Goal: Task Accomplishment & Management: Use online tool/utility

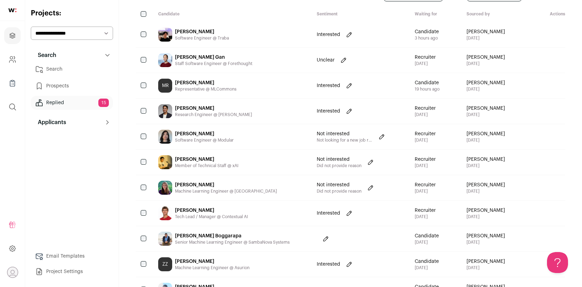
scroll to position [53, 0]
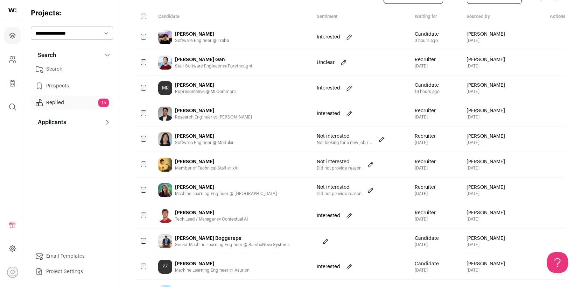
click at [237, 32] on div "Ziyuan Wang Software Engineer @ Traba" at bounding box center [232, 37] width 159 height 25
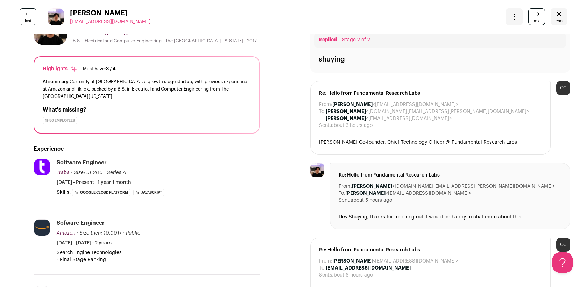
scroll to position [0, 0]
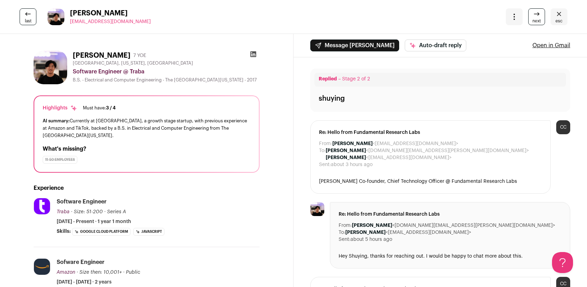
click at [252, 52] on icon at bounding box center [254, 54] width 6 height 6
click at [558, 16] on icon "Close" at bounding box center [559, 14] width 8 height 8
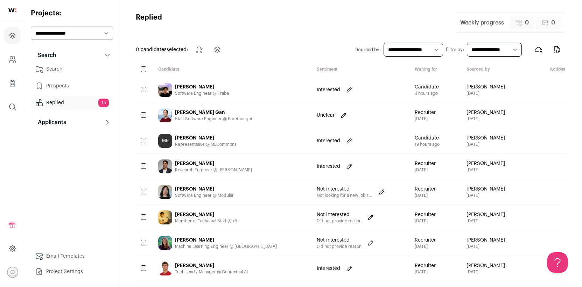
click at [231, 165] on div "[PERSON_NAME]" at bounding box center [213, 163] width 77 height 7
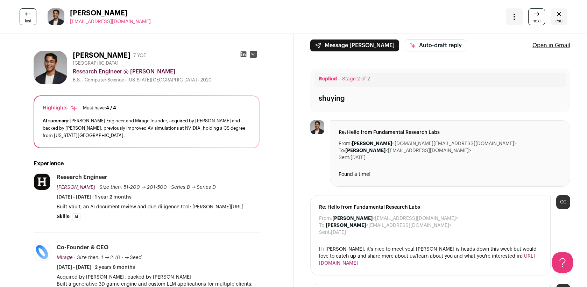
click at [240, 54] on icon at bounding box center [243, 54] width 7 height 7
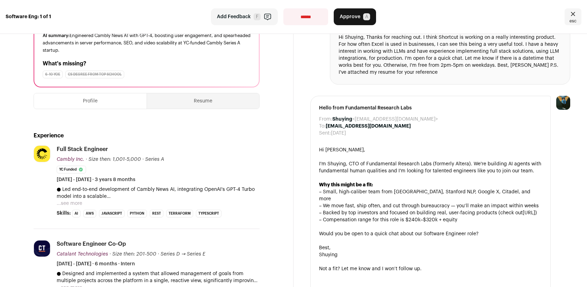
scroll to position [132, 0]
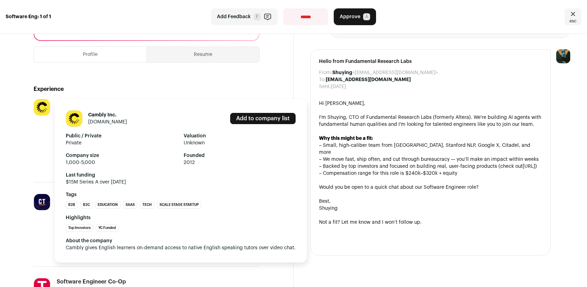
click at [39, 108] on img at bounding box center [42, 107] width 16 height 16
click at [47, 107] on img at bounding box center [42, 107] width 16 height 16
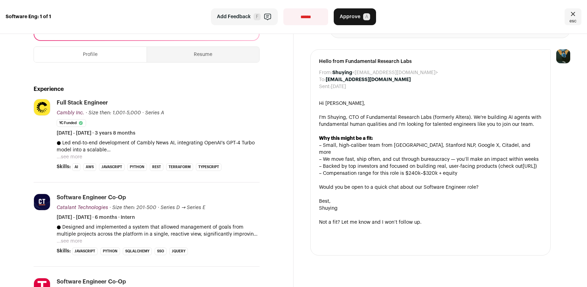
scroll to position [0, 0]
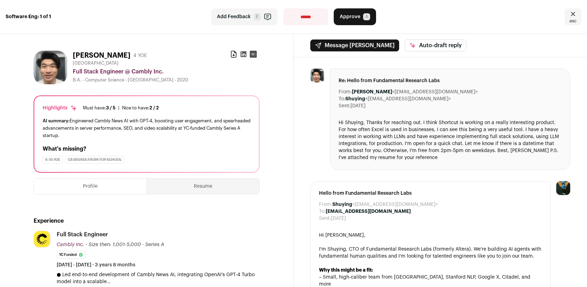
click at [241, 54] on icon at bounding box center [244, 54] width 6 height 6
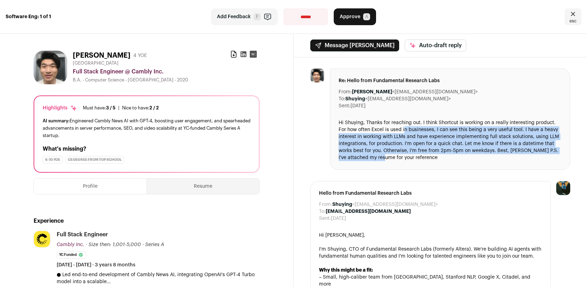
drag, startPoint x: 402, startPoint y: 129, endPoint x: 384, endPoint y: 156, distance: 32.3
click at [384, 156] on div "Hi Shuying, Thanks for reaching out. I think Shortcut is working on a really in…" at bounding box center [450, 140] width 223 height 42
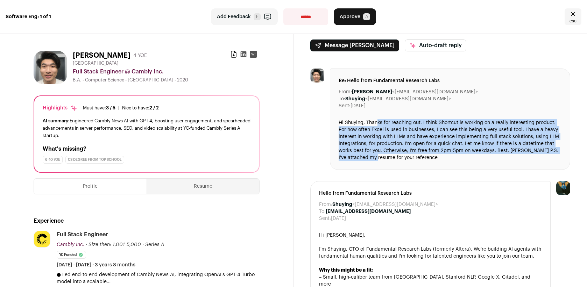
drag, startPoint x: 375, startPoint y: 155, endPoint x: 375, endPoint y: 126, distance: 29.4
click at [375, 126] on div "Hi Shuying, Thanks for reaching out. I think Shortcut is working on a really in…" at bounding box center [450, 140] width 223 height 42
drag, startPoint x: 368, startPoint y: 124, endPoint x: 363, endPoint y: 157, distance: 33.9
click at [363, 157] on div "Hi Shuying, Thanks for reaching out. I think Shortcut is working on a really in…" at bounding box center [450, 140] width 223 height 42
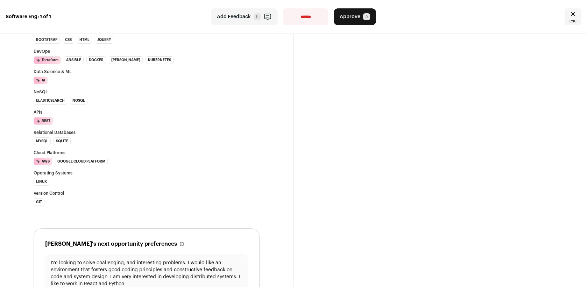
scroll to position [618, 0]
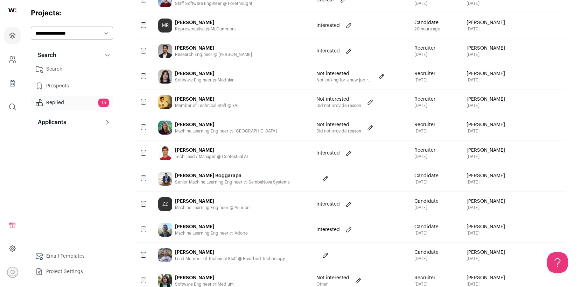
scroll to position [156, 0]
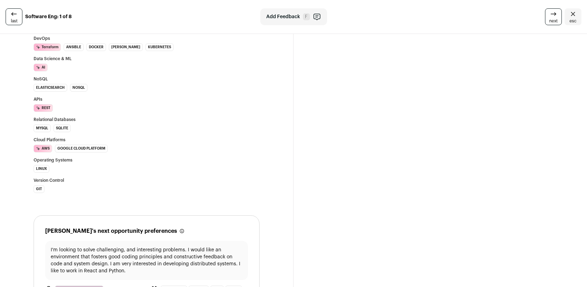
scroll to position [636, 0]
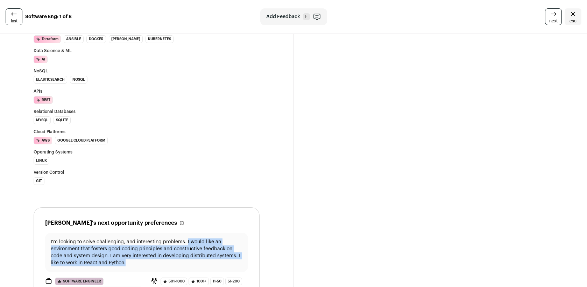
drag, startPoint x: 130, startPoint y: 252, endPoint x: 186, endPoint y: 233, distance: 59.3
click at [186, 239] on p "I'm looking to solve challenging, and interesting problems. I would like an env…" at bounding box center [147, 253] width 192 height 28
copy p "I would like an environment that fosters good coding principles and constructiv…"
